Goal: Transaction & Acquisition: Purchase product/service

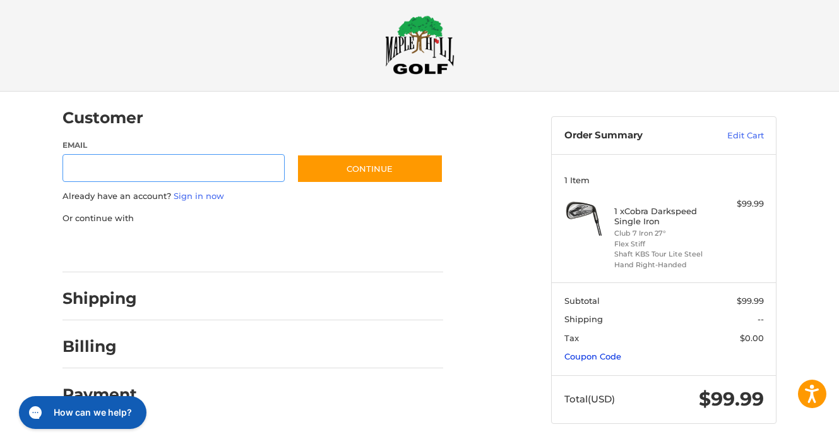
scroll to position [8, 0]
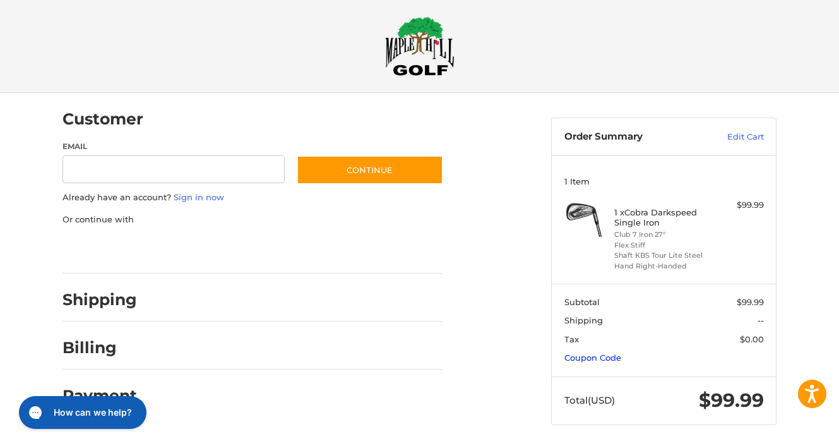
click at [604, 357] on link "Coupon Code" at bounding box center [593, 357] width 57 height 10
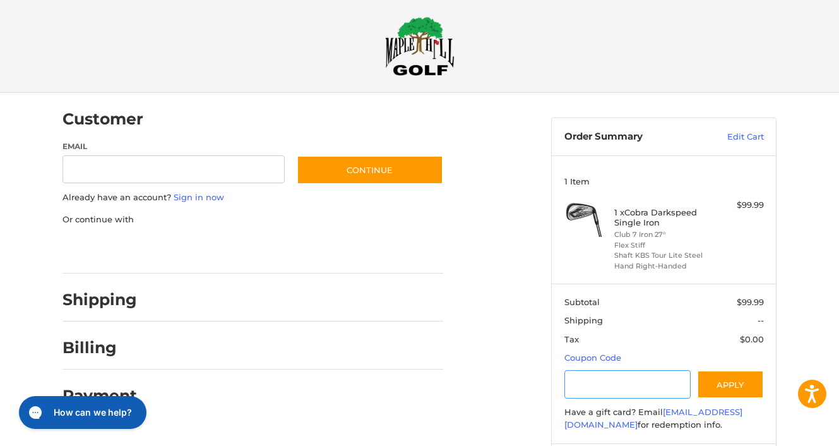
click at [613, 378] on input "Gift Certificate or Coupon Code" at bounding box center [628, 384] width 127 height 28
type input "********"
click at [723, 383] on button "Apply" at bounding box center [730, 384] width 67 height 28
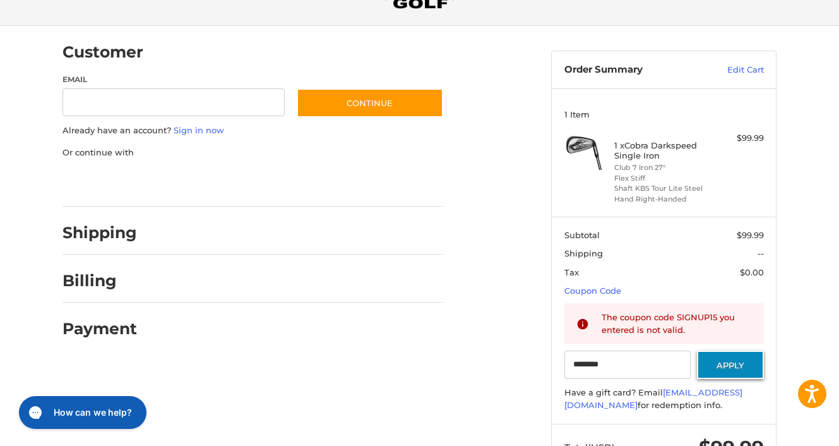
scroll to position [75, 0]
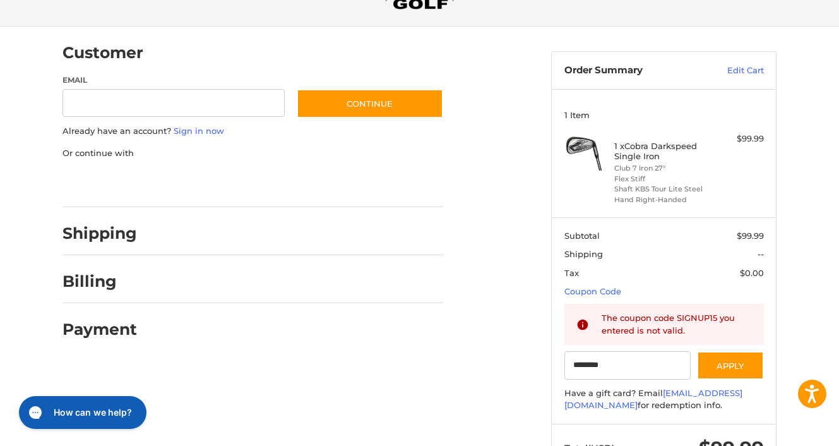
click at [723, 314] on div "The coupon code SIGNUP15 you entered is not valid." at bounding box center [677, 324] width 150 height 25
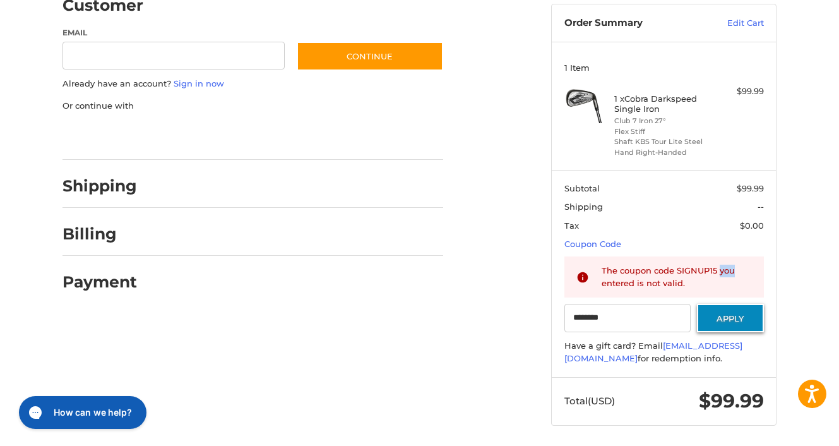
scroll to position [121, 0]
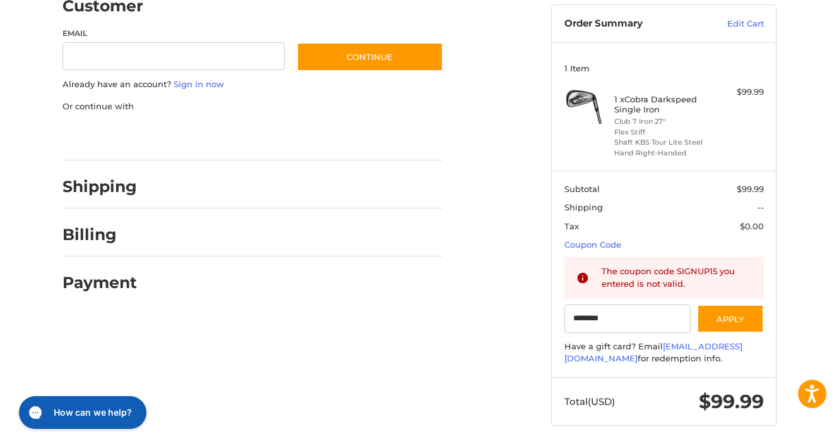
click at [663, 270] on div "The coupon code SIGNUP15 you entered is not valid." at bounding box center [677, 277] width 150 height 25
click at [652, 311] on input "********" at bounding box center [628, 318] width 127 height 28
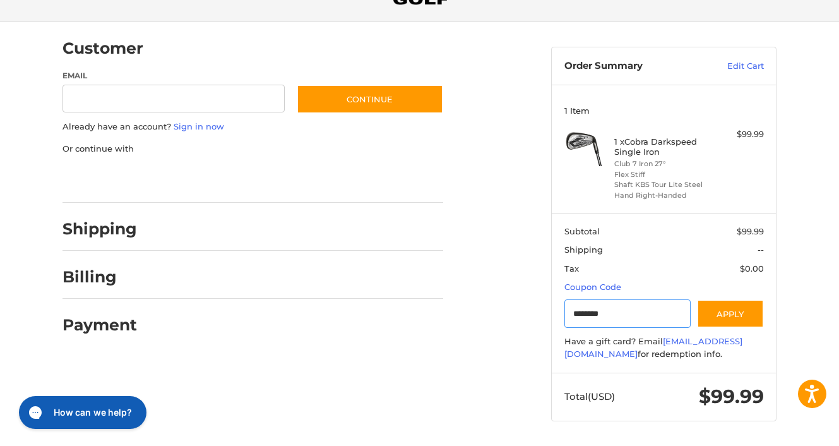
scroll to position [75, 0]
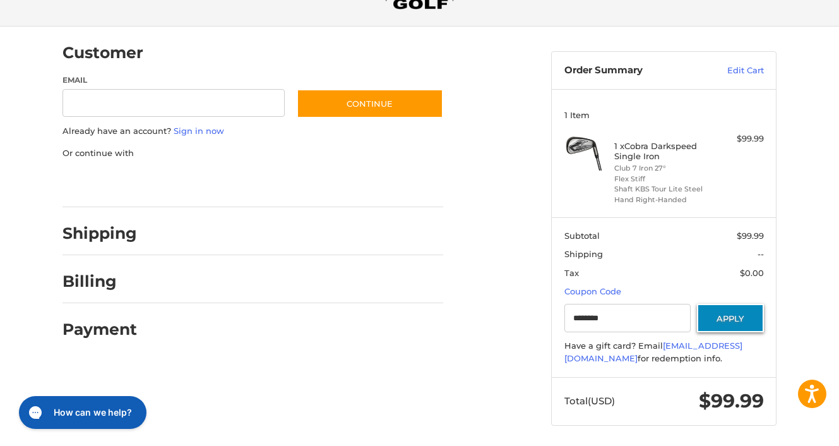
click at [720, 318] on button "Apply" at bounding box center [730, 318] width 67 height 28
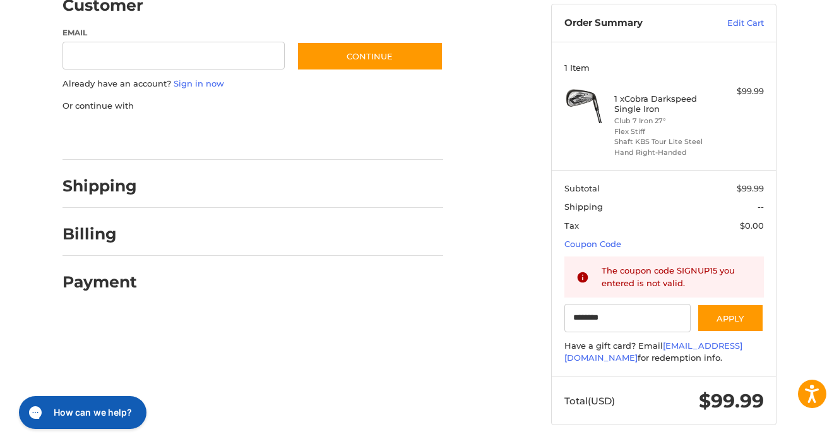
scroll to position [121, 0]
